Goal: Find specific page/section: Find specific page/section

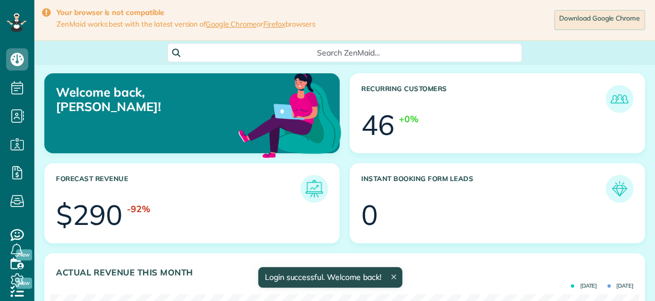
scroll to position [261, 588]
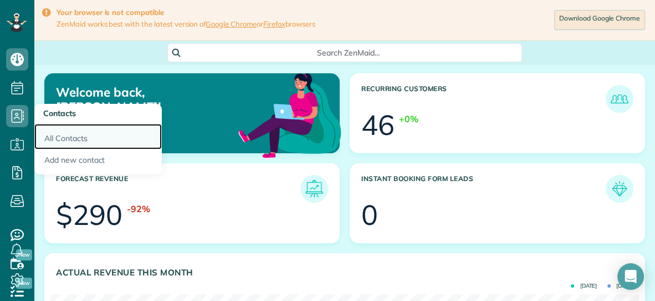
click at [69, 137] on link "All Contacts" at bounding box center [98, 137] width 128 height 26
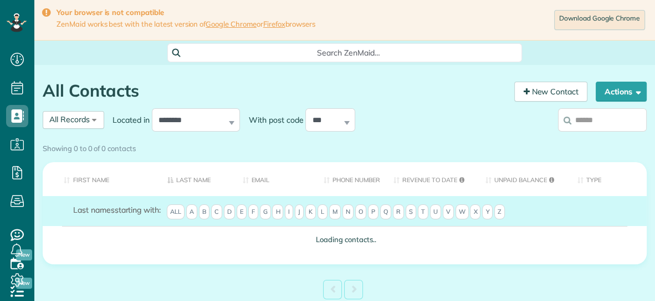
scroll to position [4, 4]
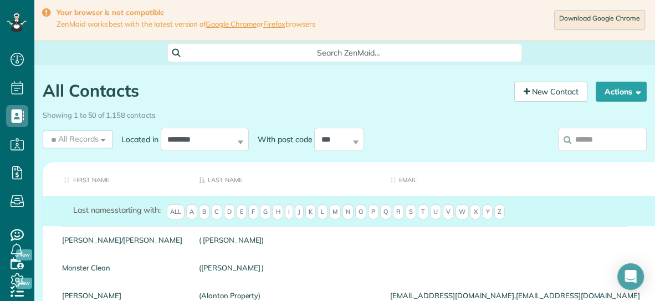
click at [618, 145] on input "search" at bounding box center [602, 139] width 89 height 23
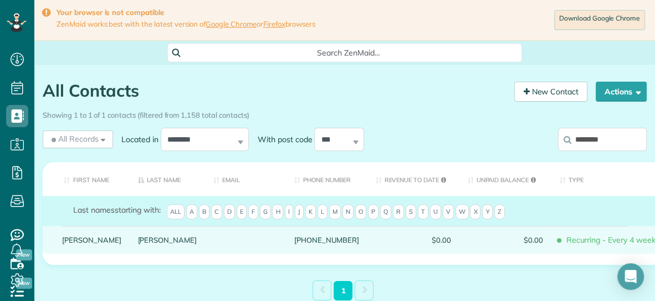
type input "********"
click at [131, 248] on div "Welch" at bounding box center [168, 240] width 76 height 28
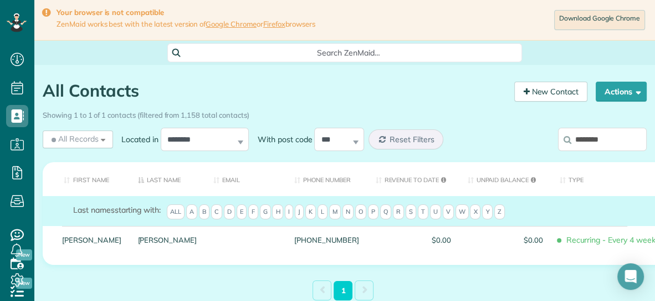
click at [131, 248] on div "Welch" at bounding box center [168, 240] width 76 height 28
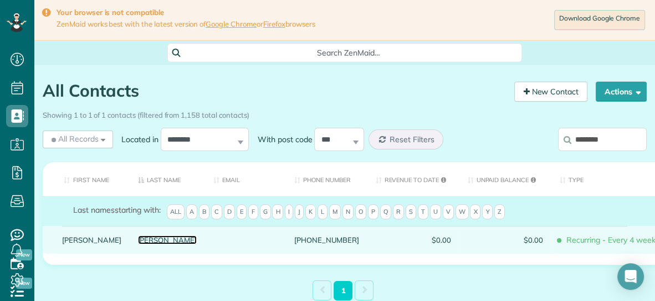
click at [138, 243] on link "Welch" at bounding box center [167, 240] width 59 height 8
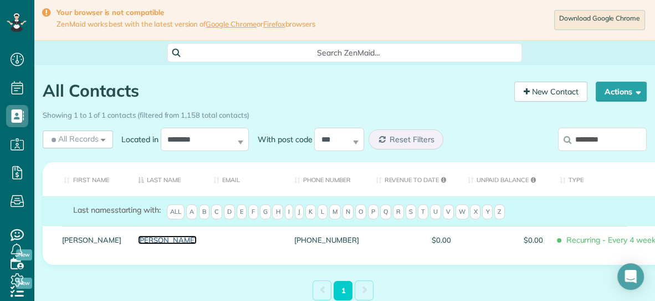
click at [138, 243] on link "Welch" at bounding box center [167, 240] width 59 height 8
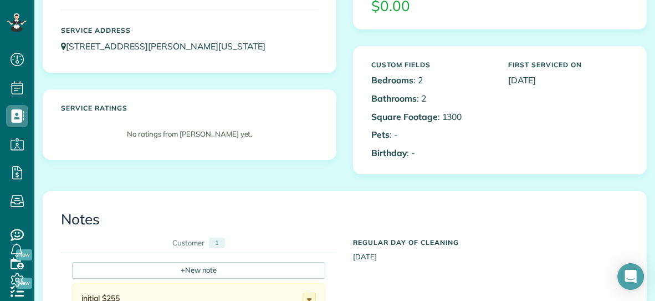
scroll to position [199, 0]
